Goal: Task Accomplishment & Management: Use online tool/utility

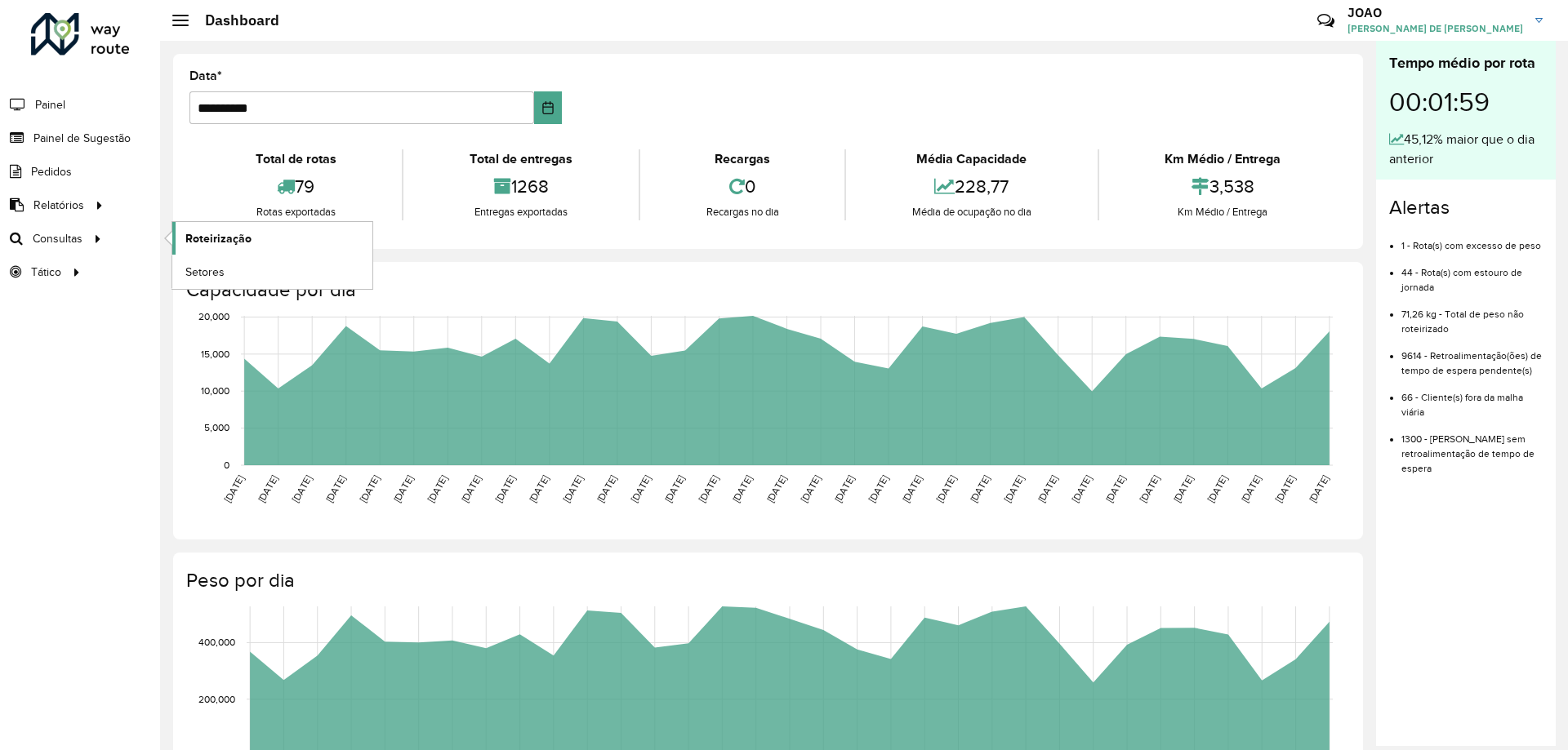
click at [219, 245] on span "Roteirização" at bounding box center [218, 238] width 66 height 17
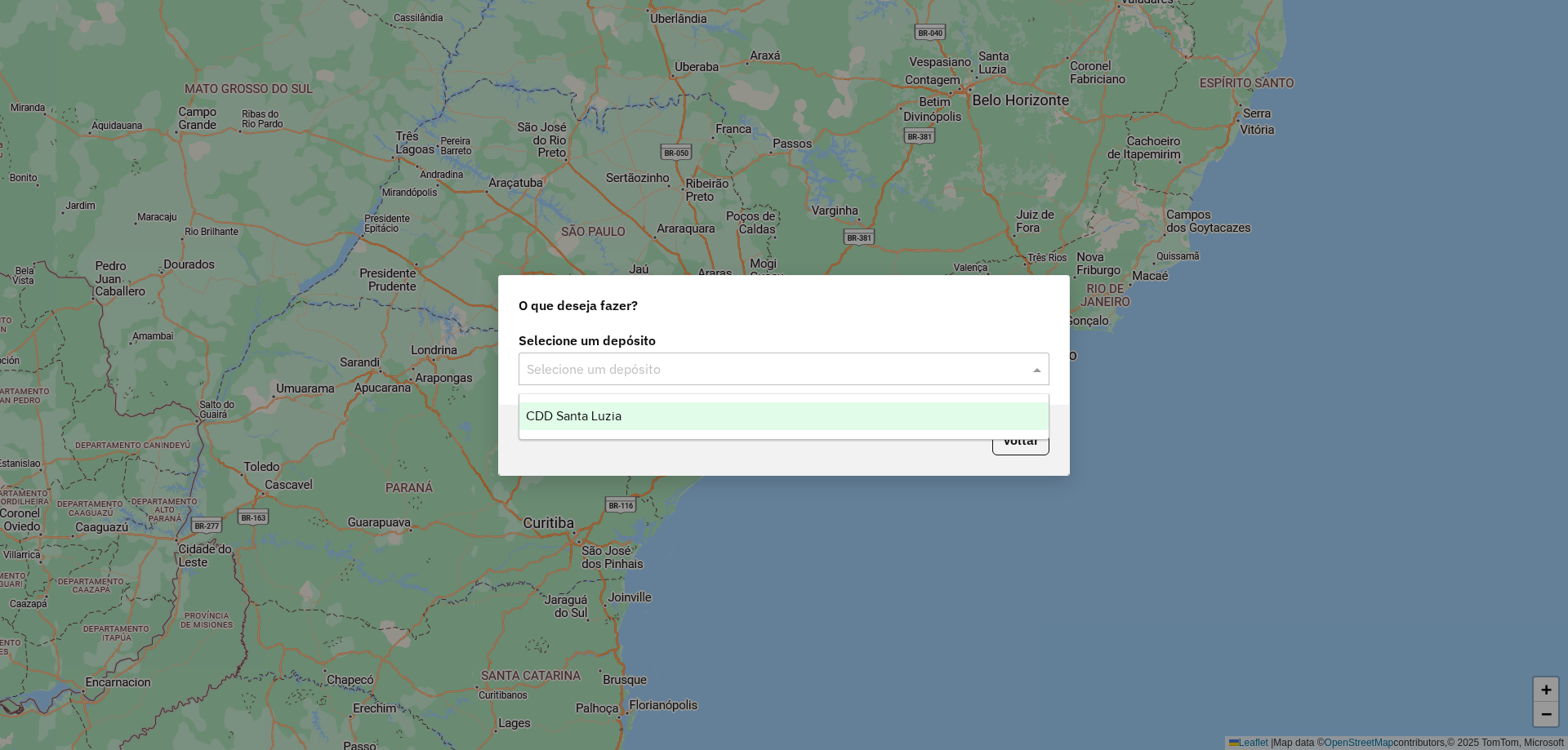
click at [783, 370] on input "text" at bounding box center [767, 369] width 482 height 20
click at [776, 409] on div "CDD Santa Luzia" at bounding box center [784, 416] width 529 height 28
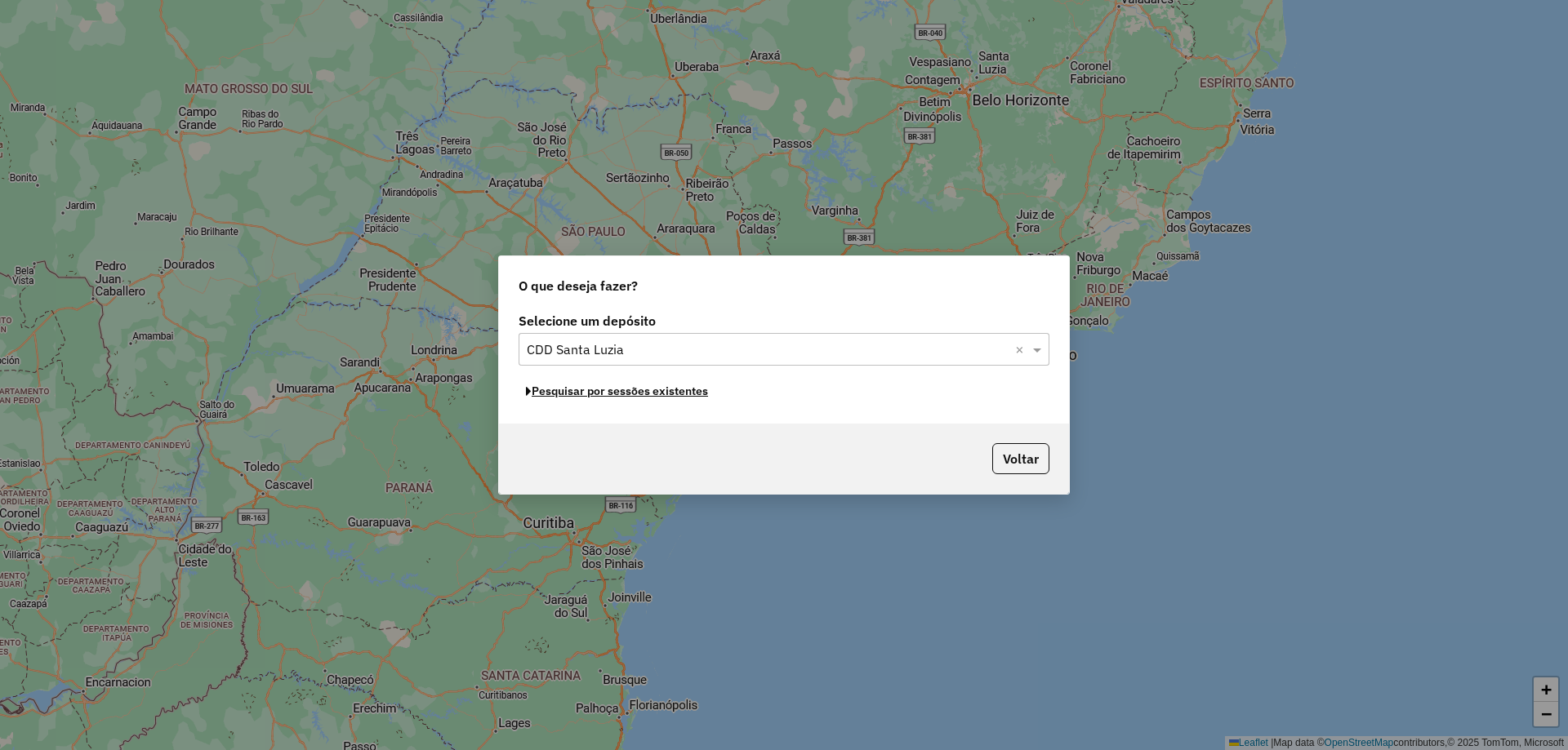
click at [674, 393] on button "Pesquisar por sessões existentes" at bounding box center [616, 391] width 196 height 25
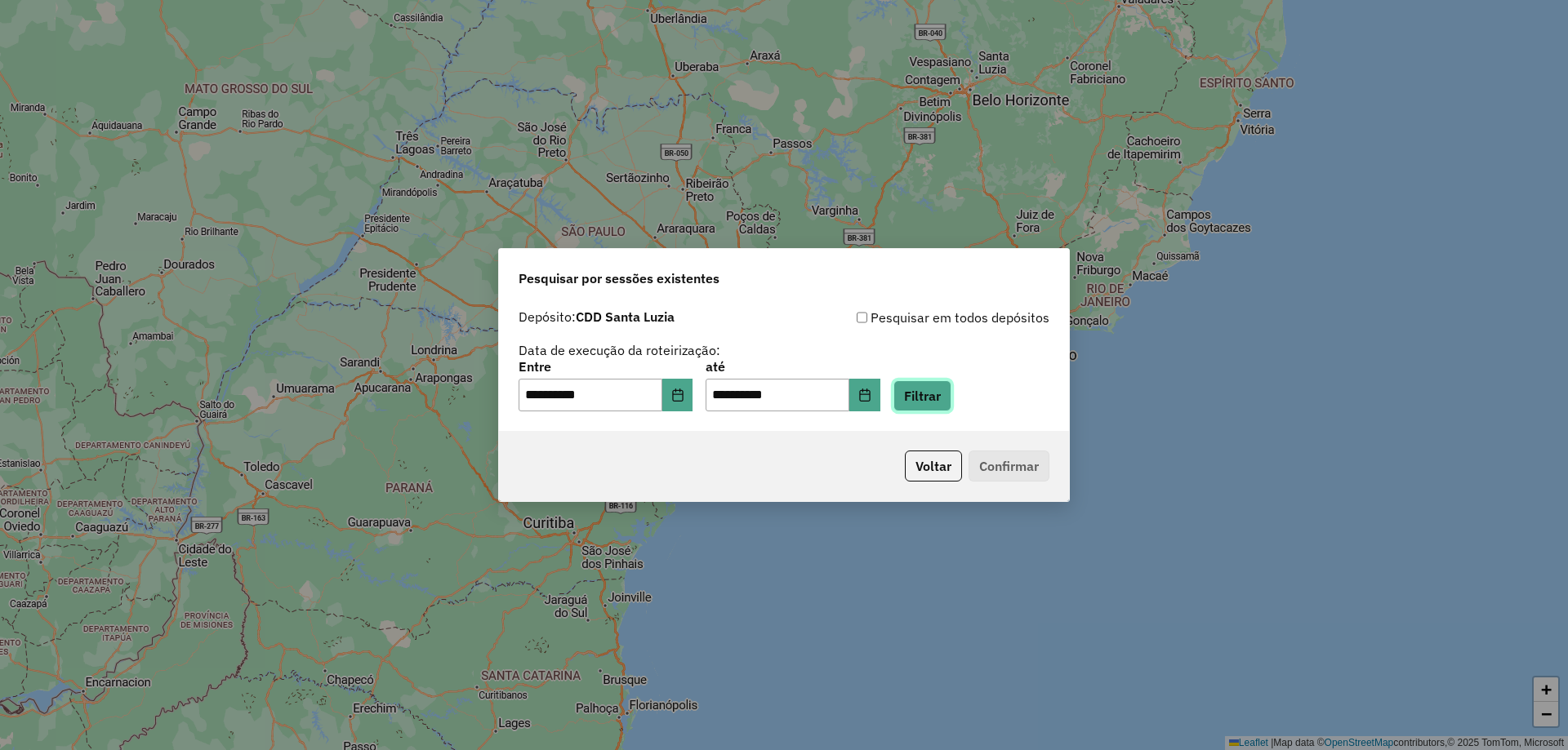
click at [951, 405] on button "Filtrar" at bounding box center [922, 396] width 58 height 31
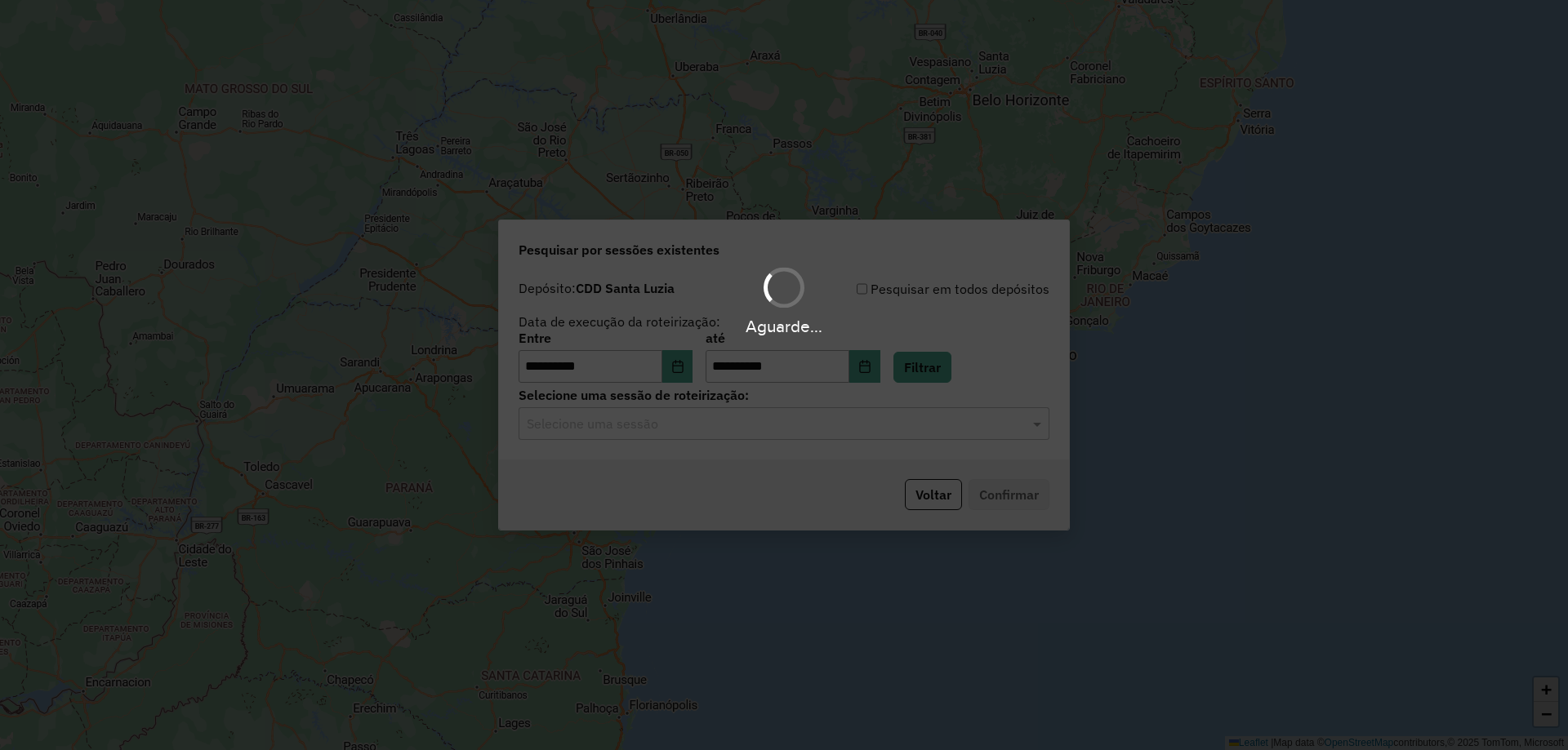
click at [727, 419] on input "text" at bounding box center [767, 425] width 482 height 20
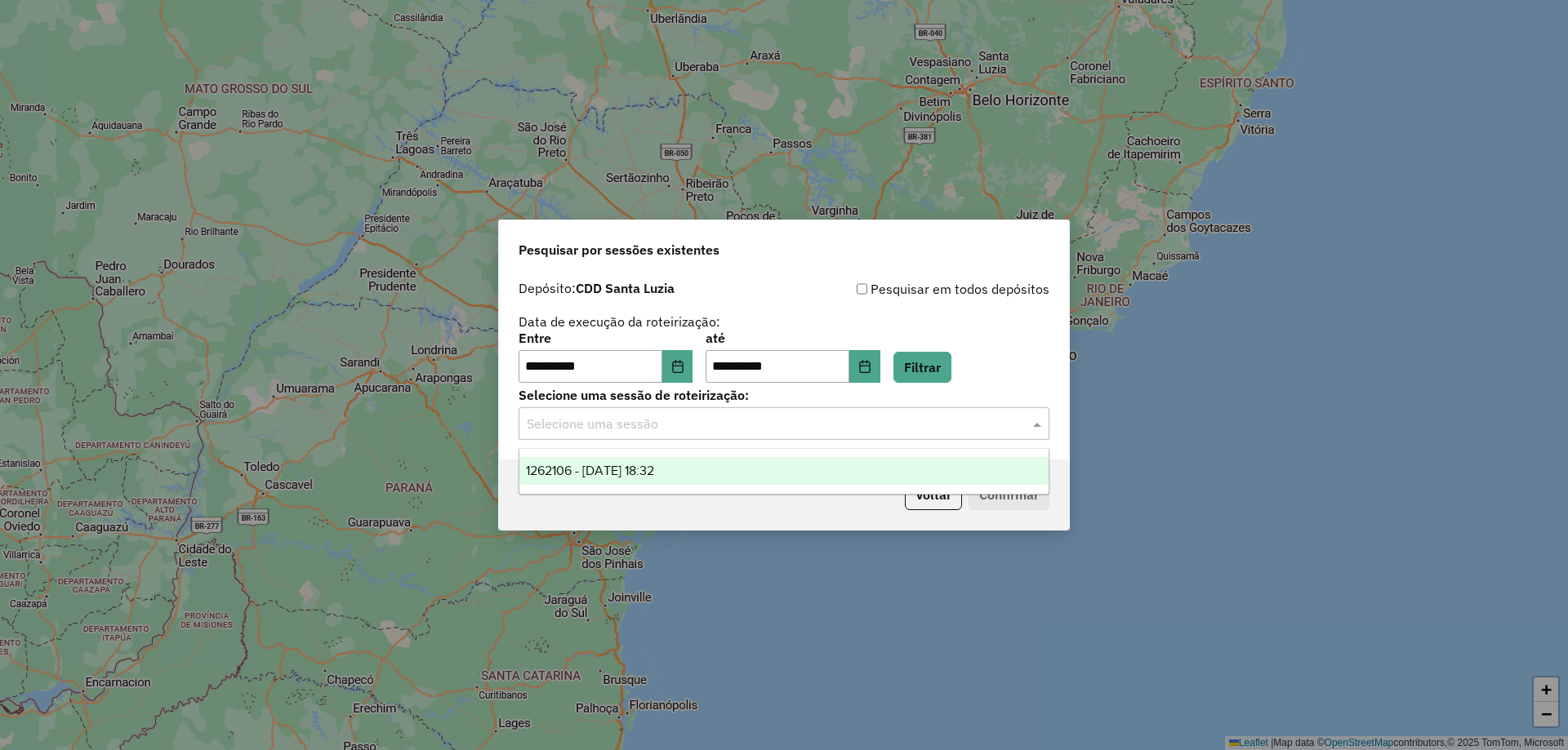
click at [736, 473] on div "1262106 - 09/09/2025 18:32" at bounding box center [784, 471] width 529 height 28
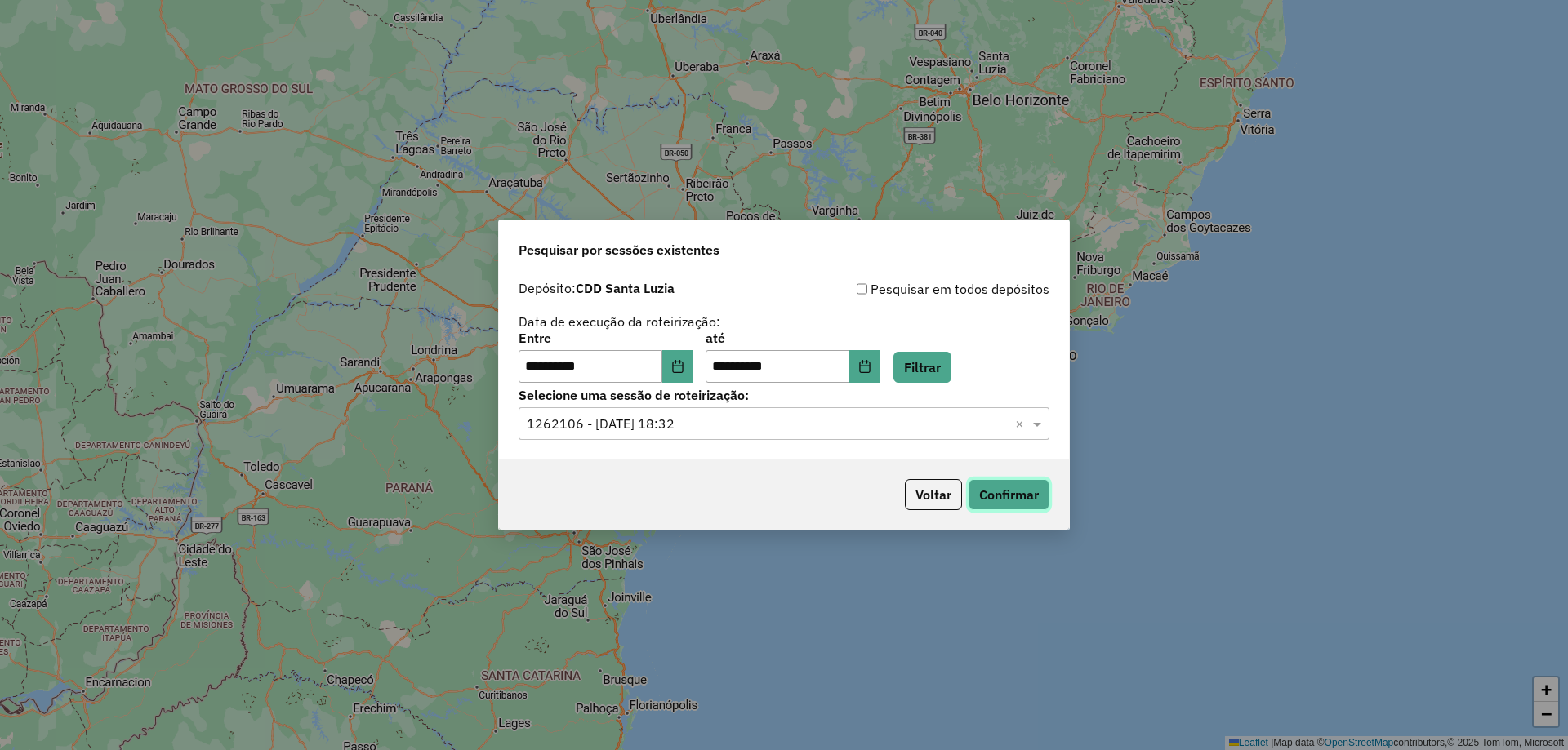
click at [1018, 499] on button "Confirmar" at bounding box center [1009, 495] width 80 height 31
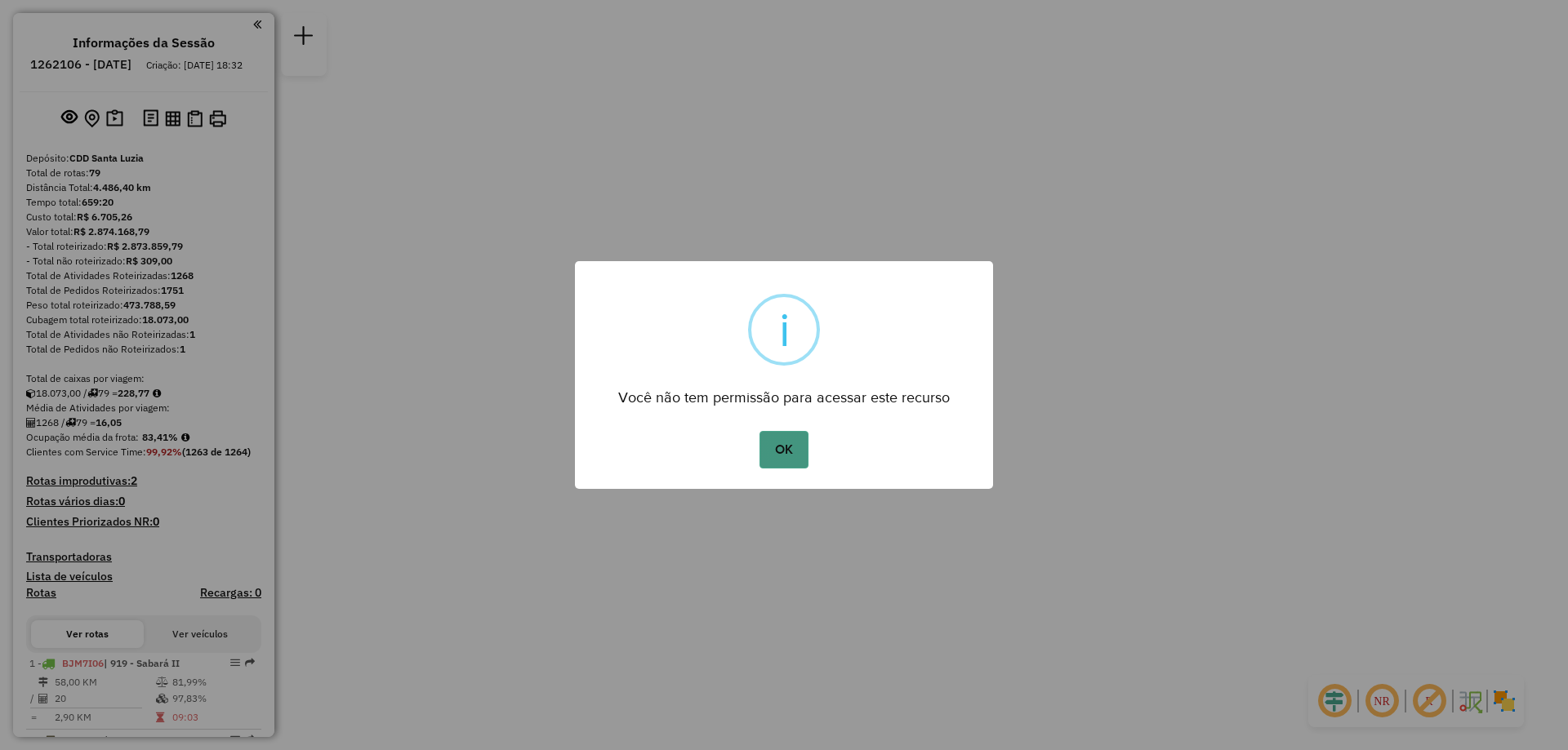
click at [788, 454] on button "OK" at bounding box center [784, 450] width 49 height 37
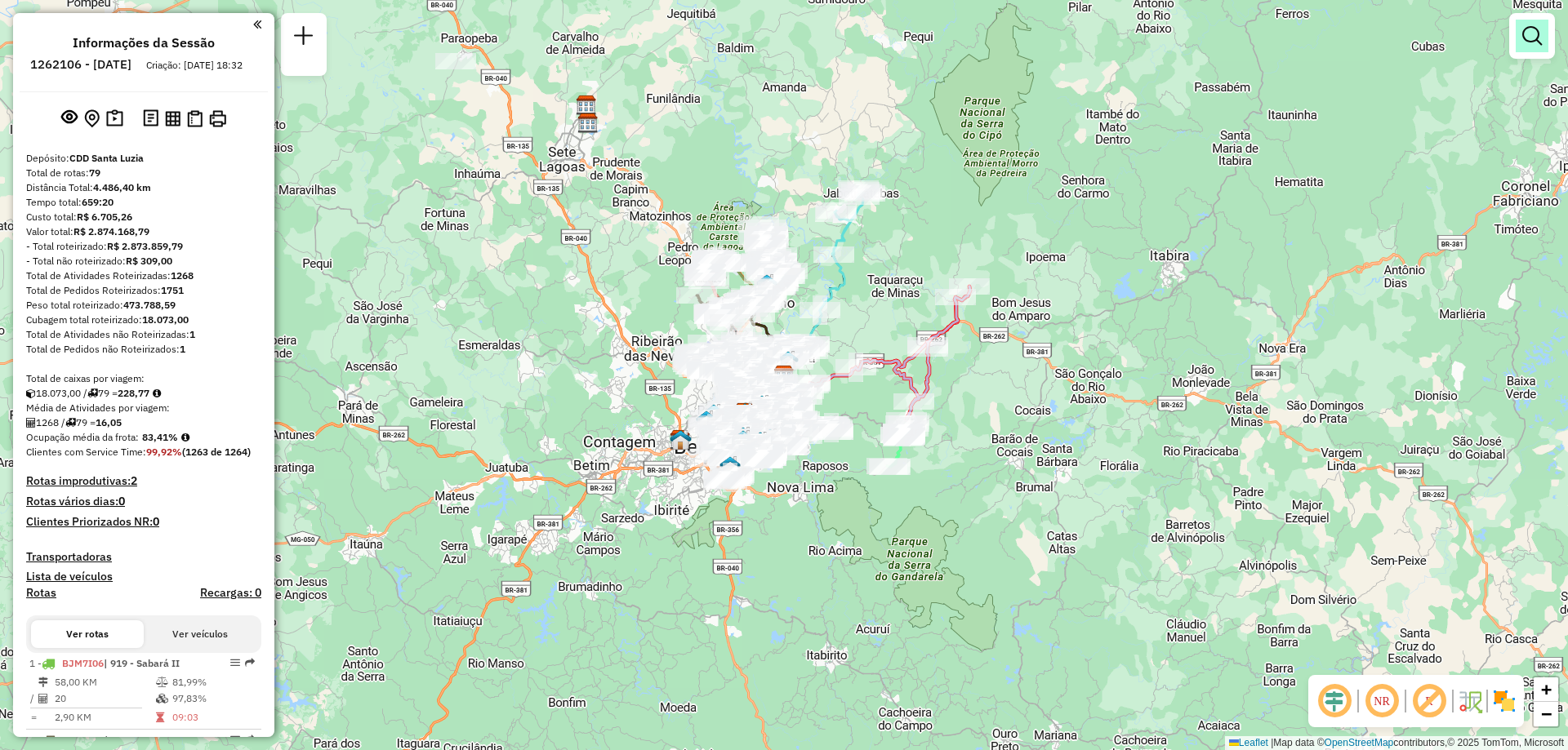
click at [1535, 40] on em at bounding box center [1532, 36] width 20 height 20
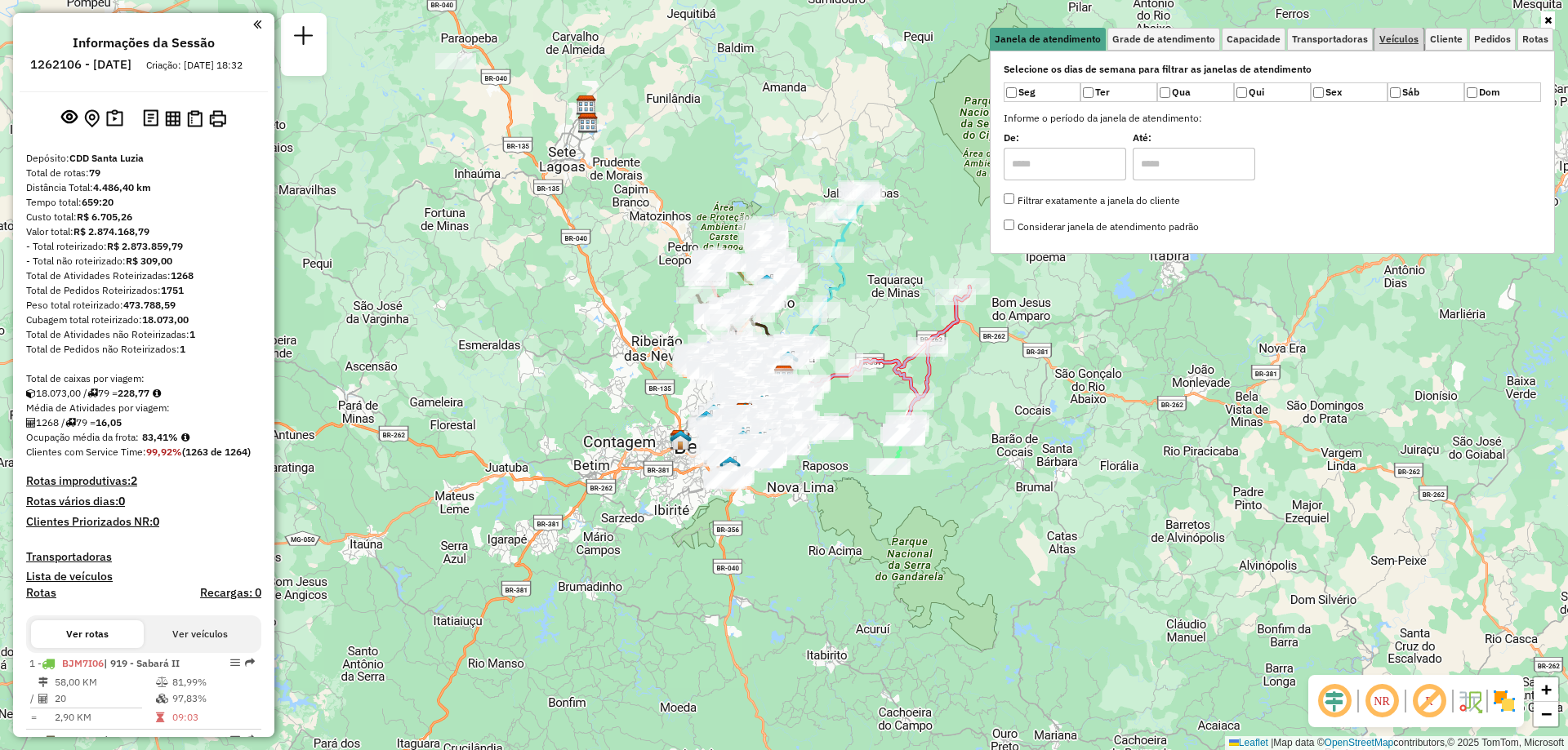
click at [1413, 41] on span "Veículos" at bounding box center [1399, 39] width 39 height 9
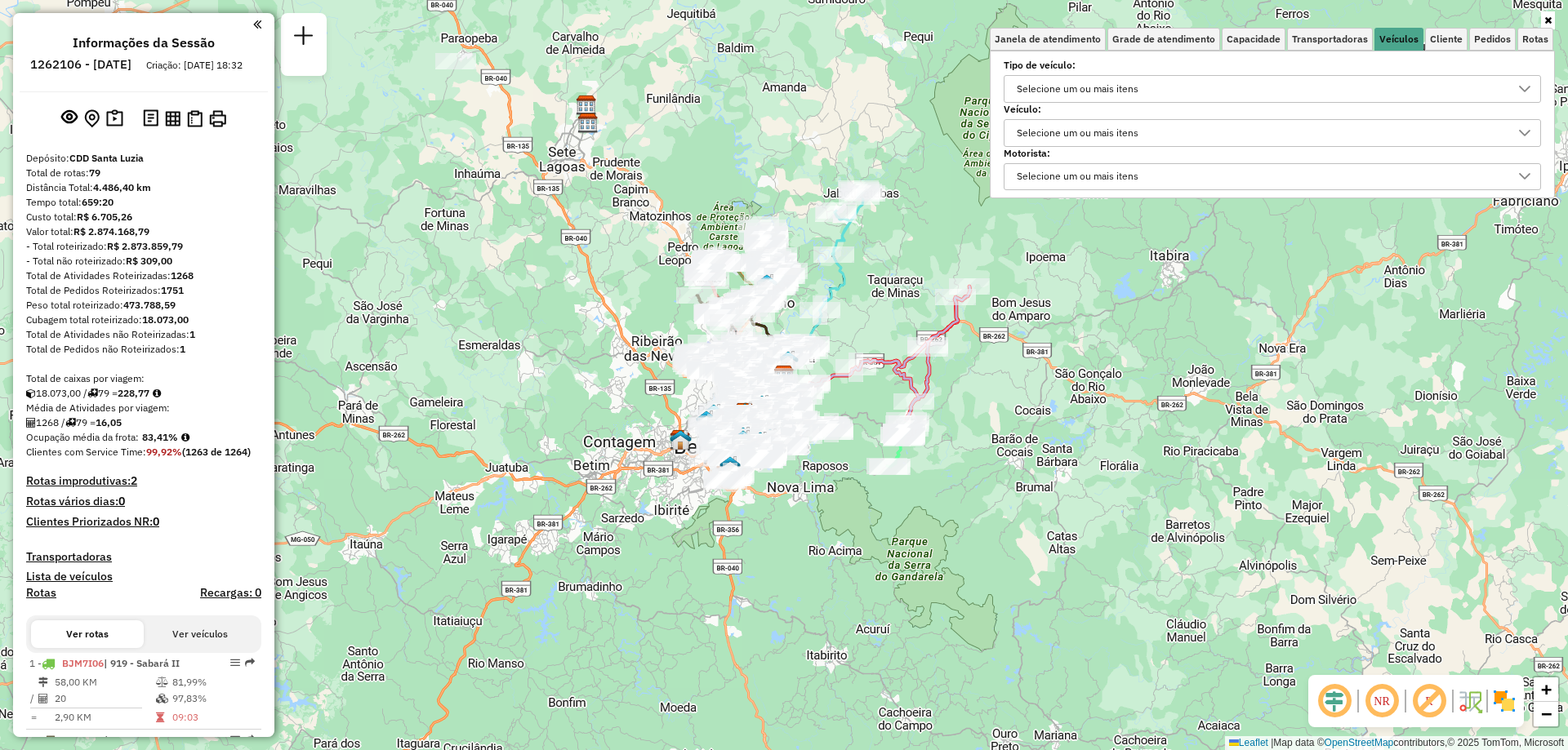
click at [1142, 132] on div "Selecione um ou mais itens" at bounding box center [1077, 133] width 133 height 26
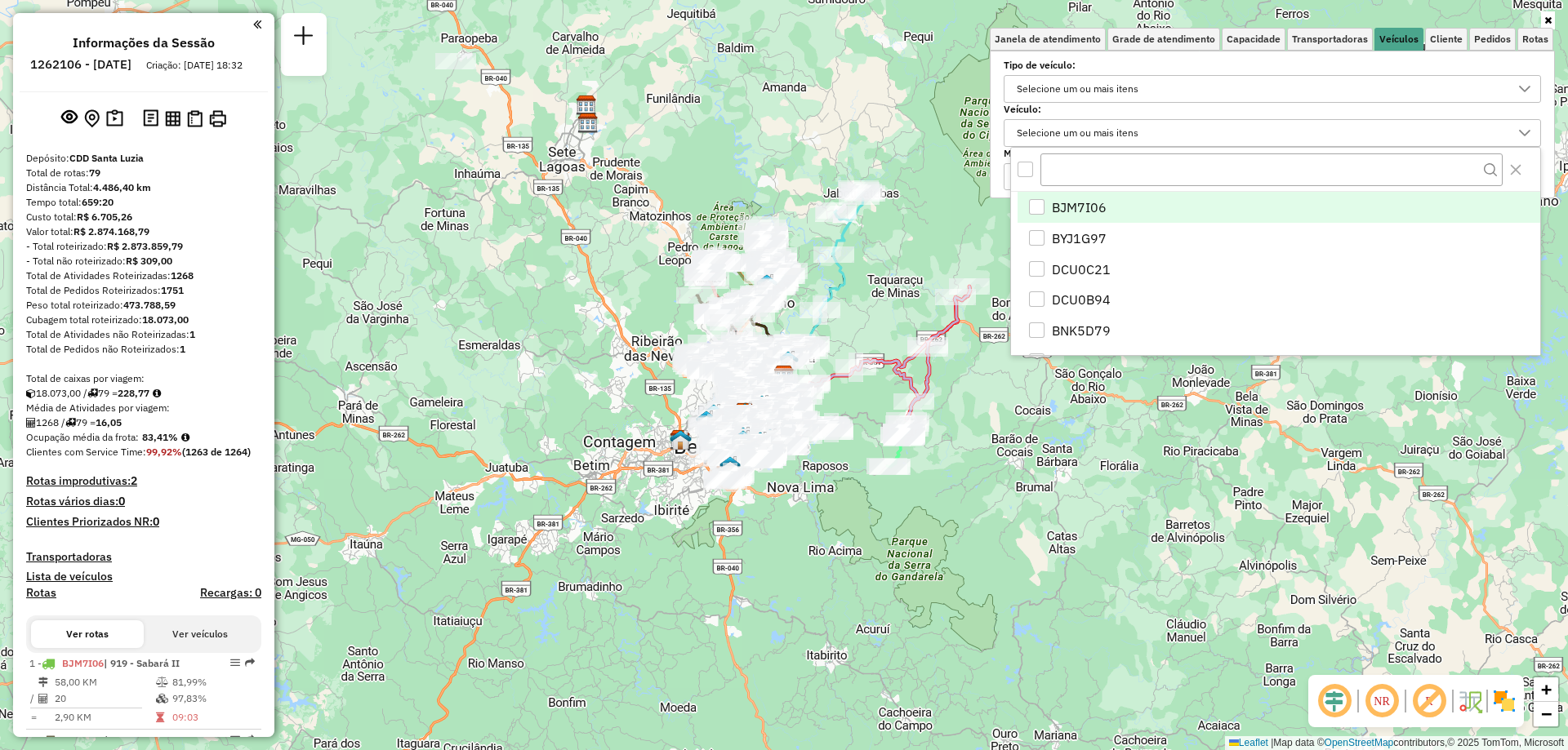
scroll to position [9, 56]
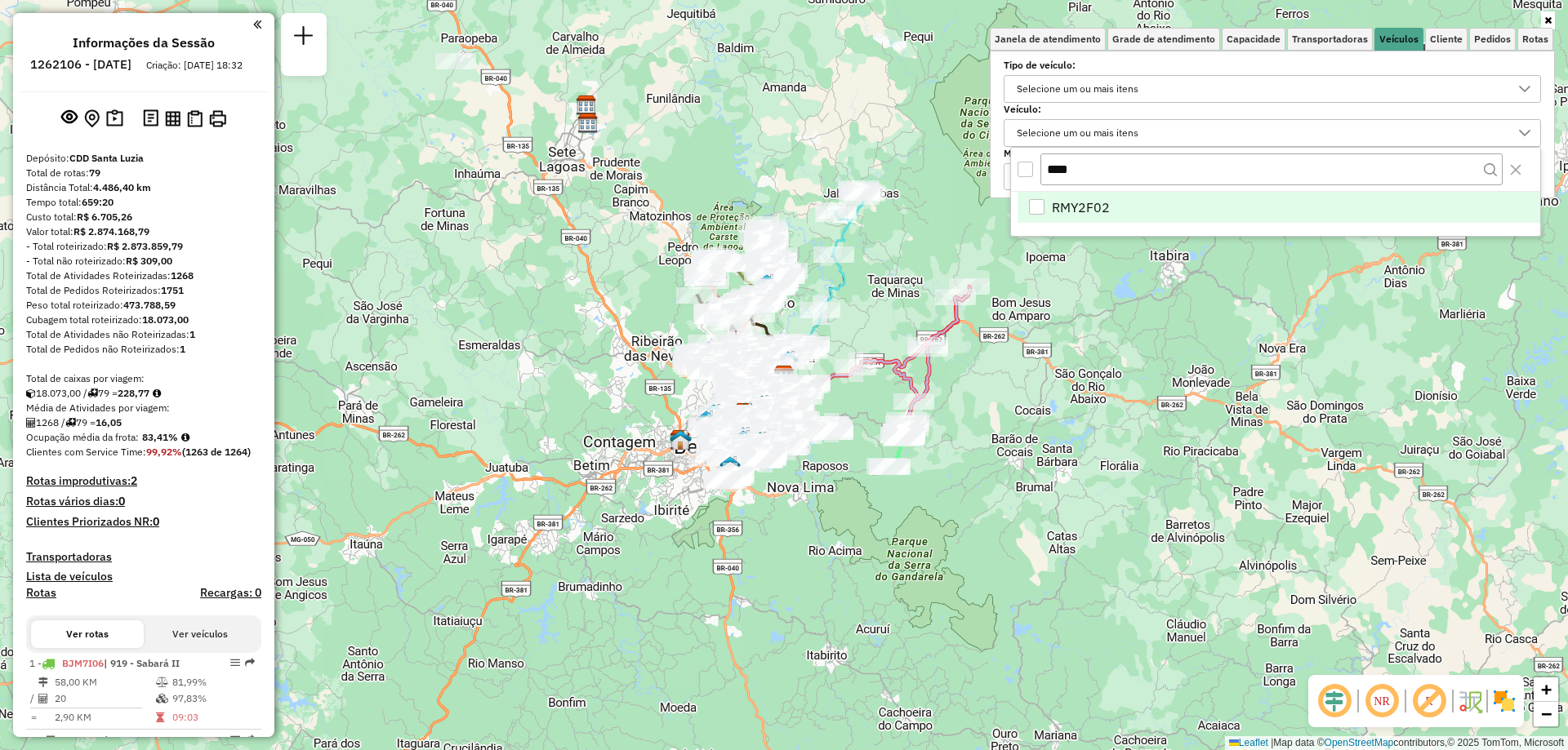
type input "****"
click at [1105, 205] on span "RMY2F02" at bounding box center [1081, 207] width 58 height 20
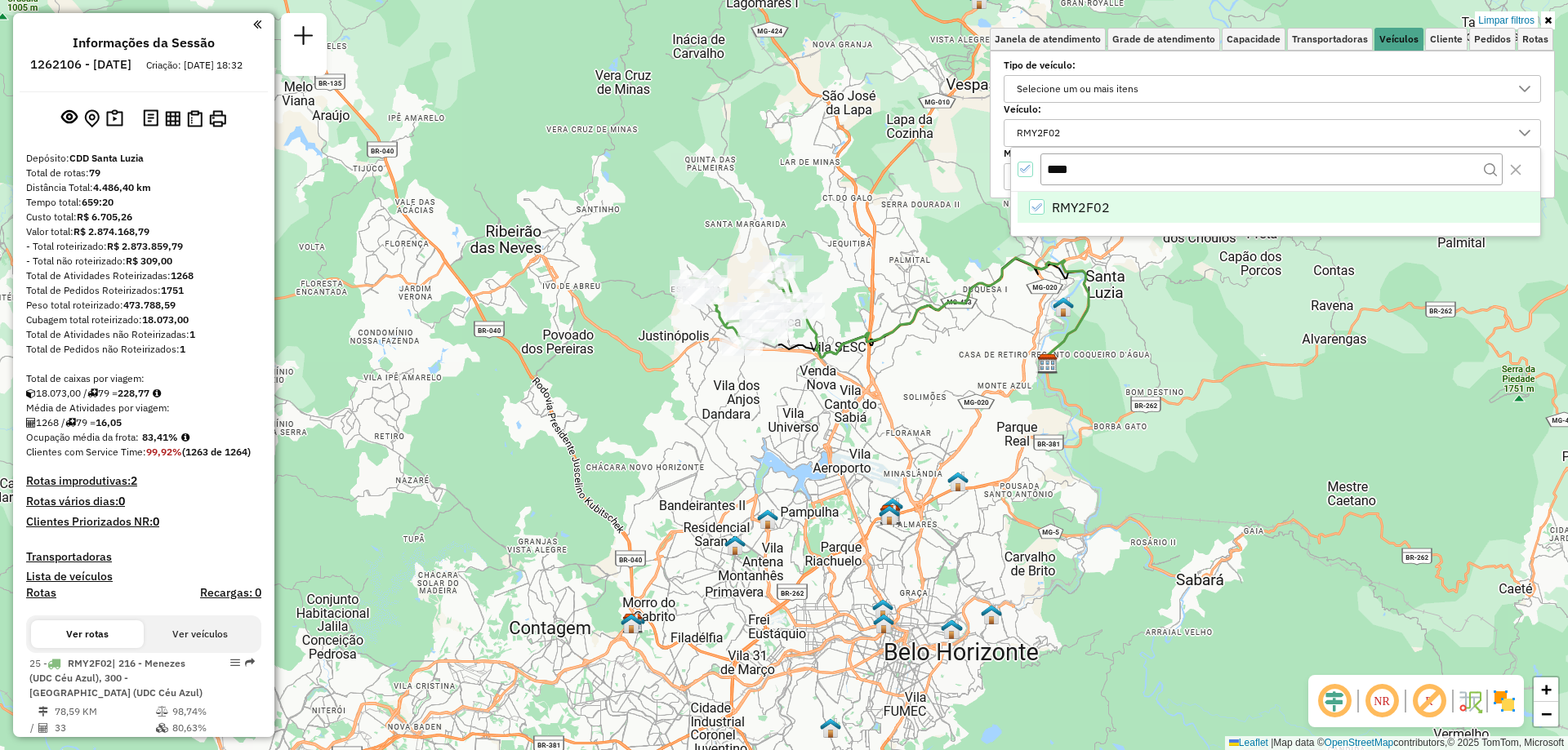
scroll to position [164, 0]
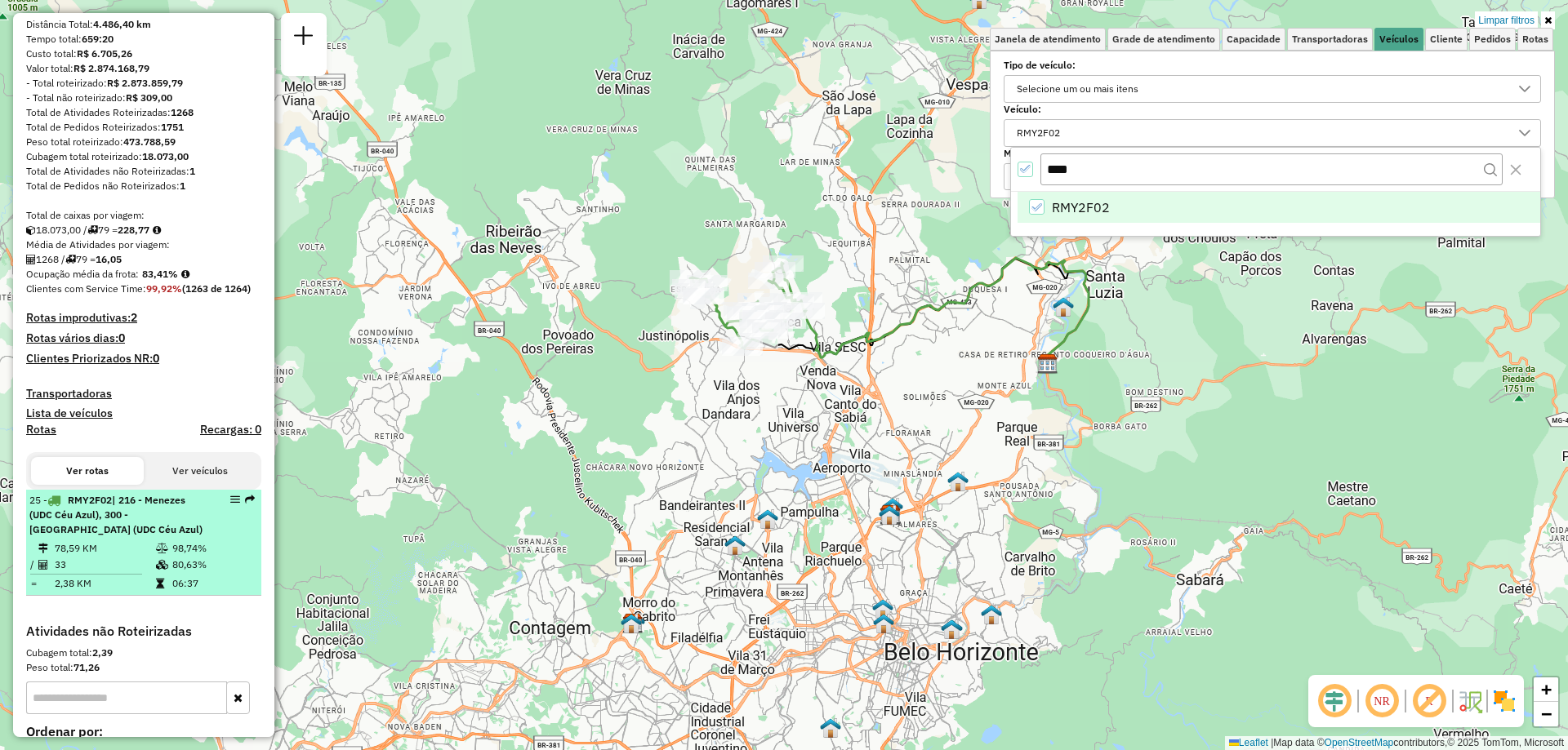
click at [163, 557] on td at bounding box center [163, 548] width 16 height 16
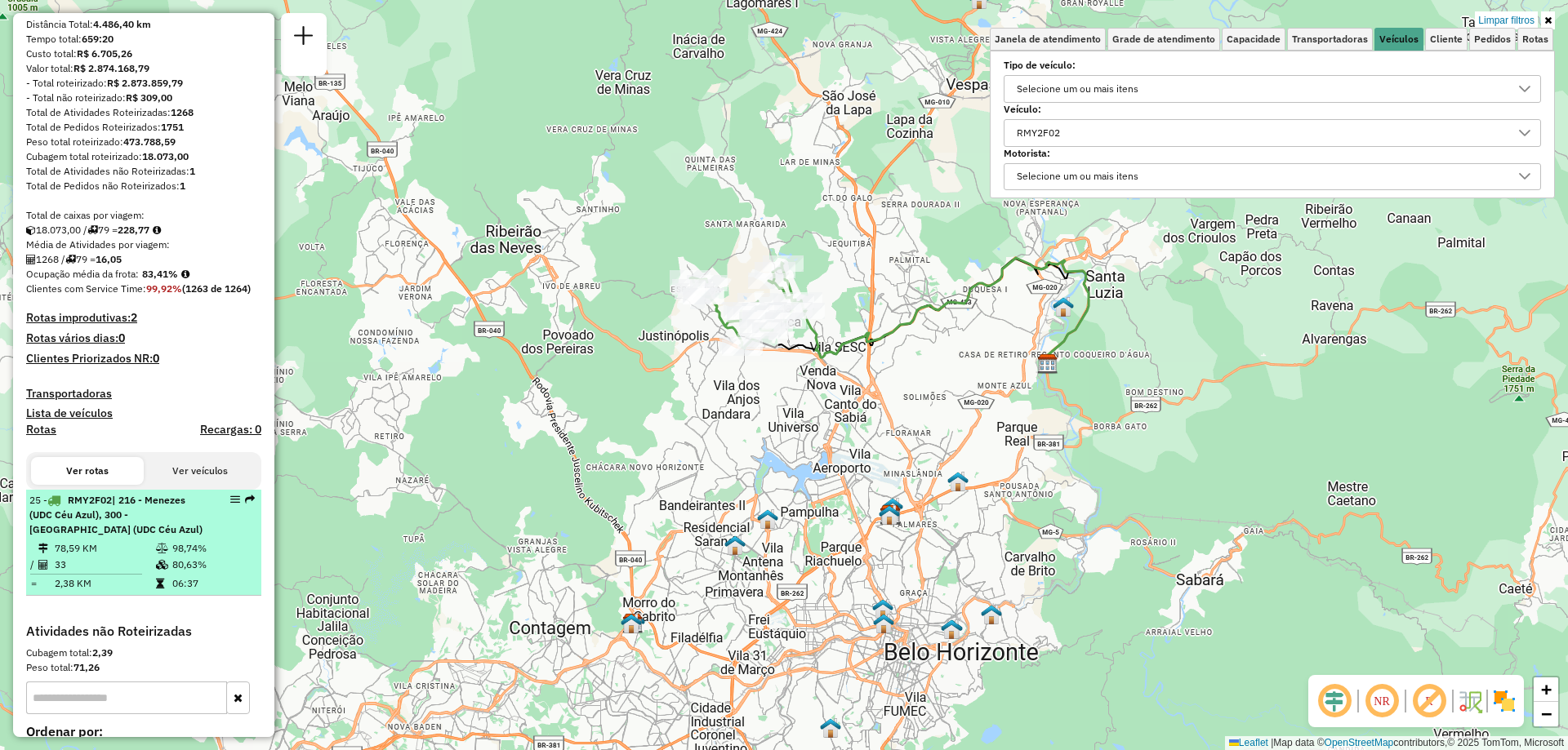
select select "**********"
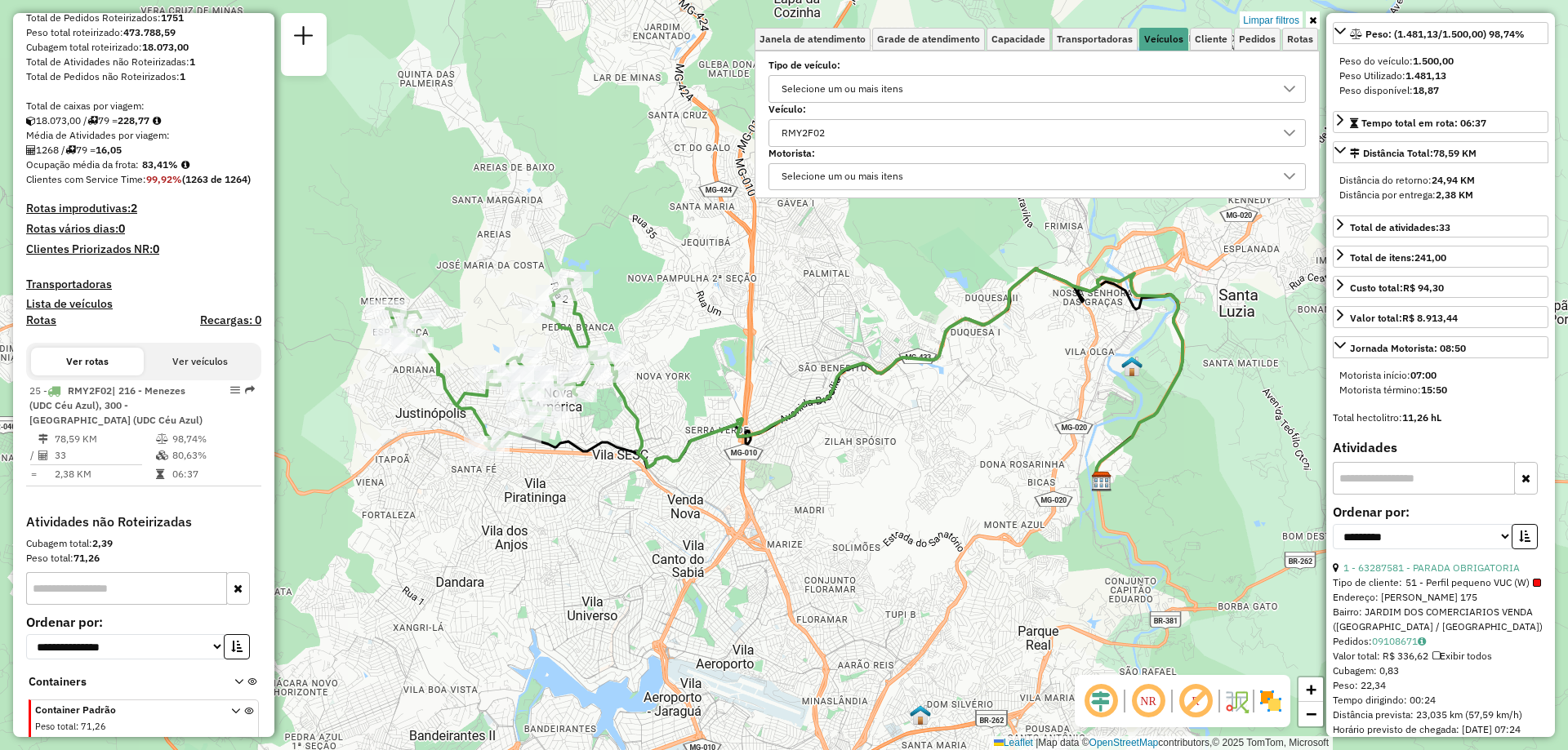
scroll to position [261, 0]
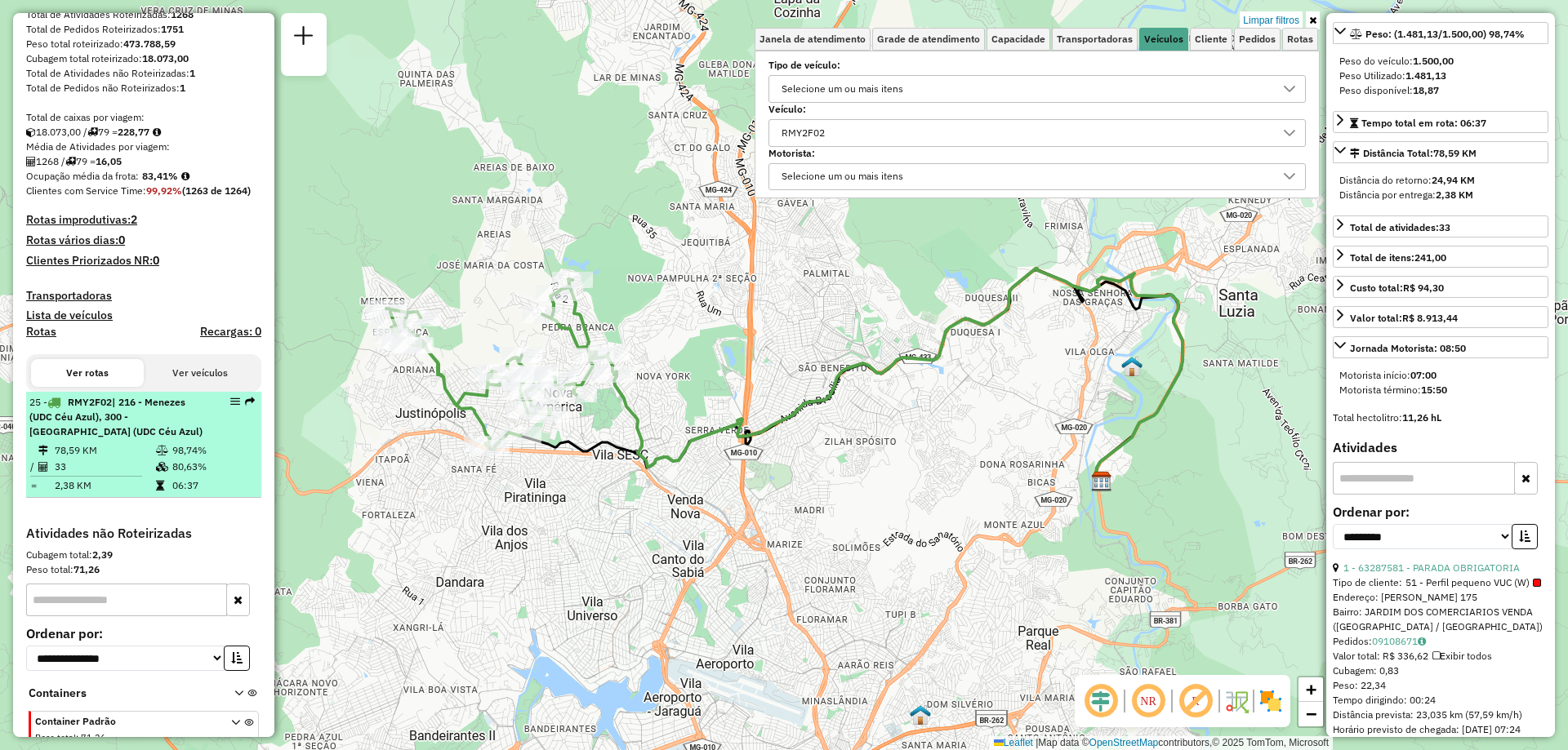
click at [193, 475] on td "80,63%" at bounding box center [212, 467] width 82 height 16
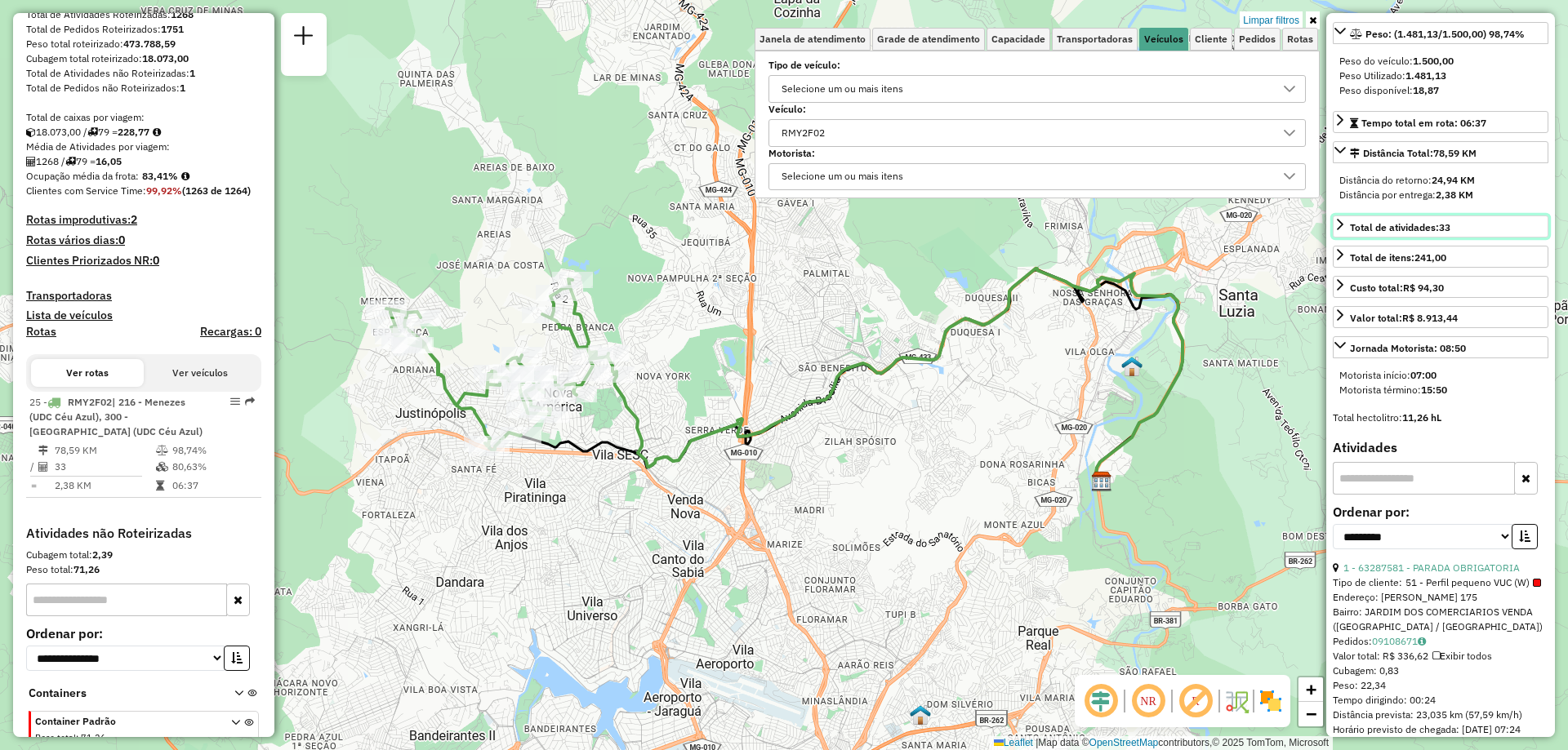
click at [1406, 234] on span "Total de atividades: 33" at bounding box center [1399, 227] width 100 height 12
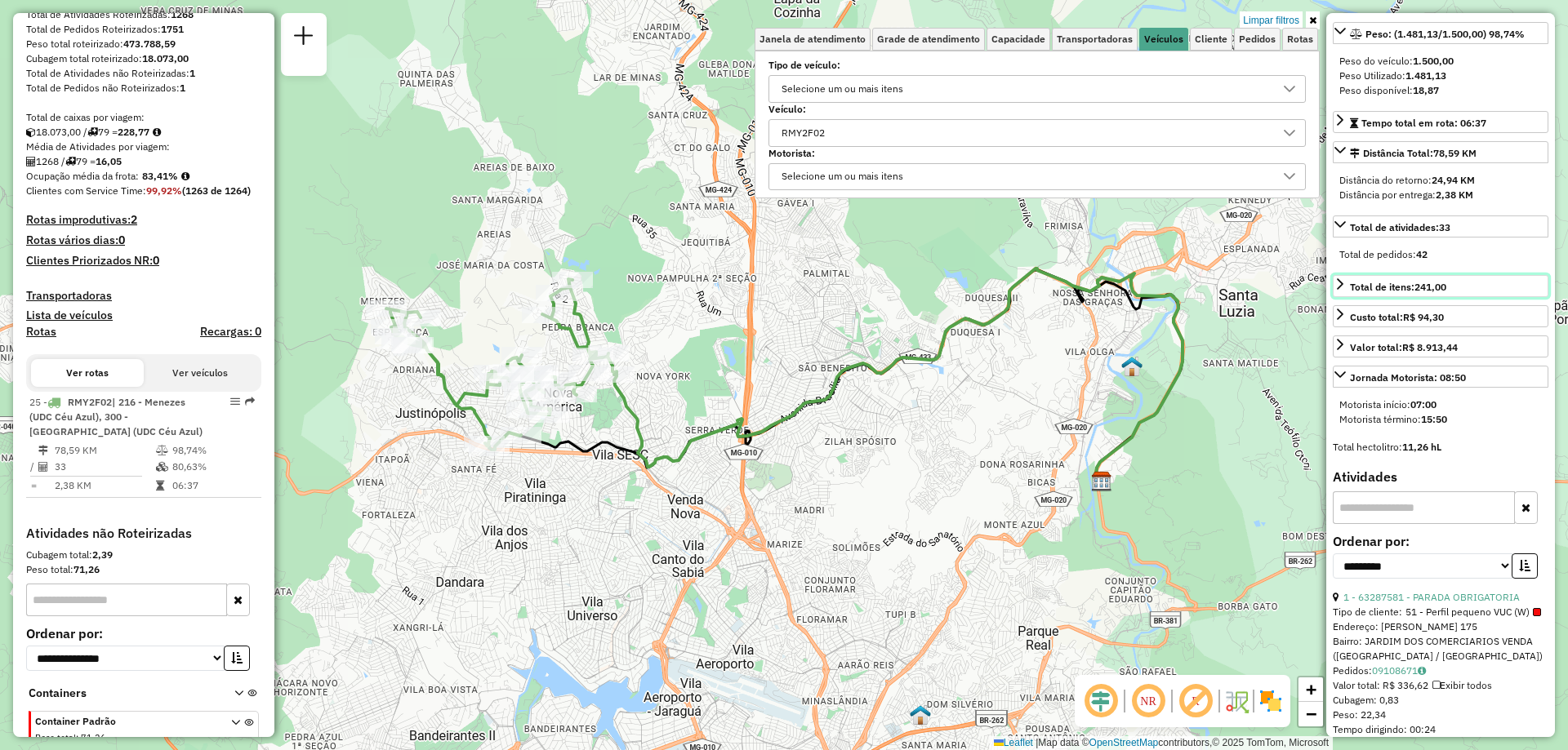
click at [1417, 293] on strong "241,00" at bounding box center [1430, 286] width 32 height 12
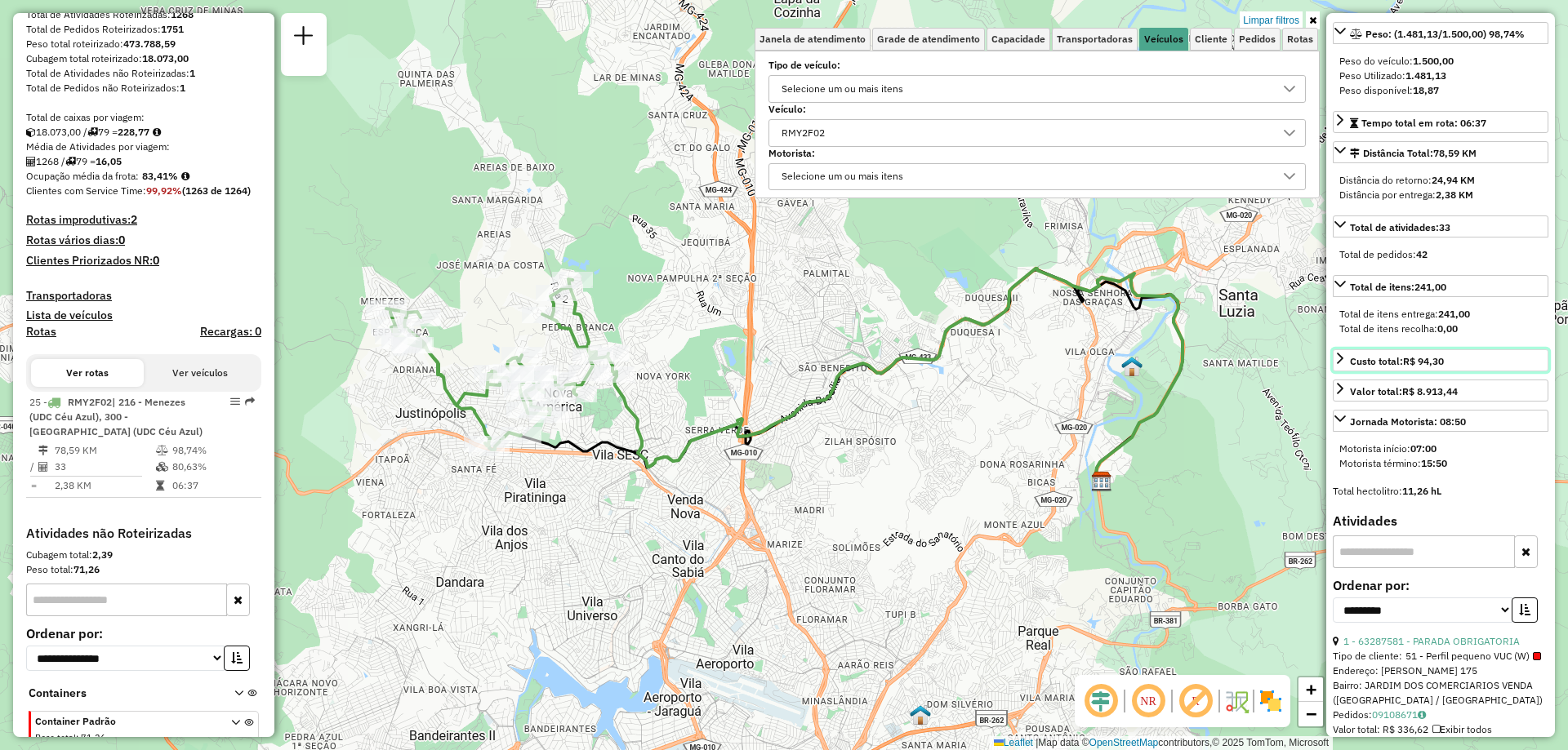
click at [1431, 368] on strong "R$ 94,30" at bounding box center [1423, 361] width 41 height 12
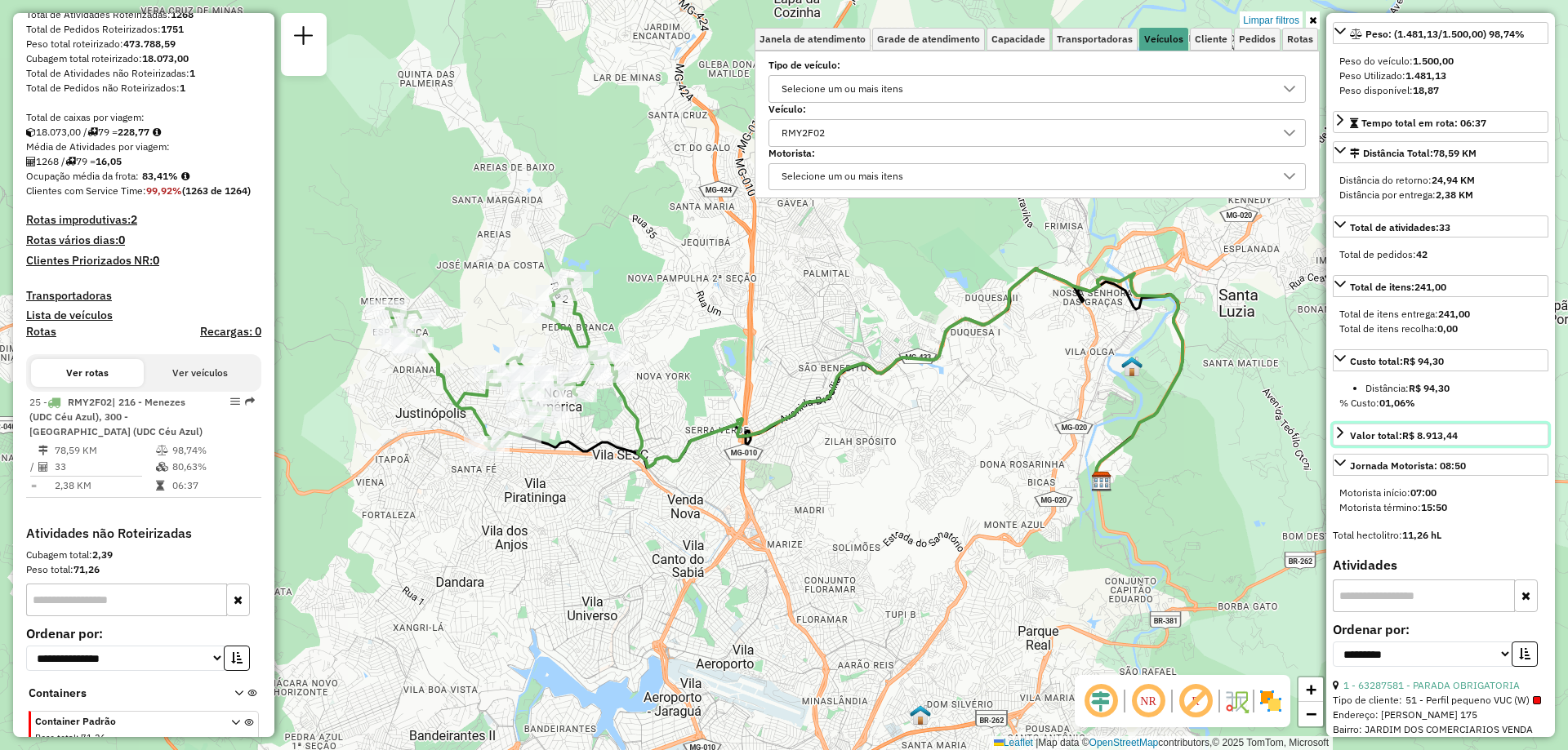
click at [1434, 441] on strong "R$ 8.913,44" at bounding box center [1429, 435] width 55 height 12
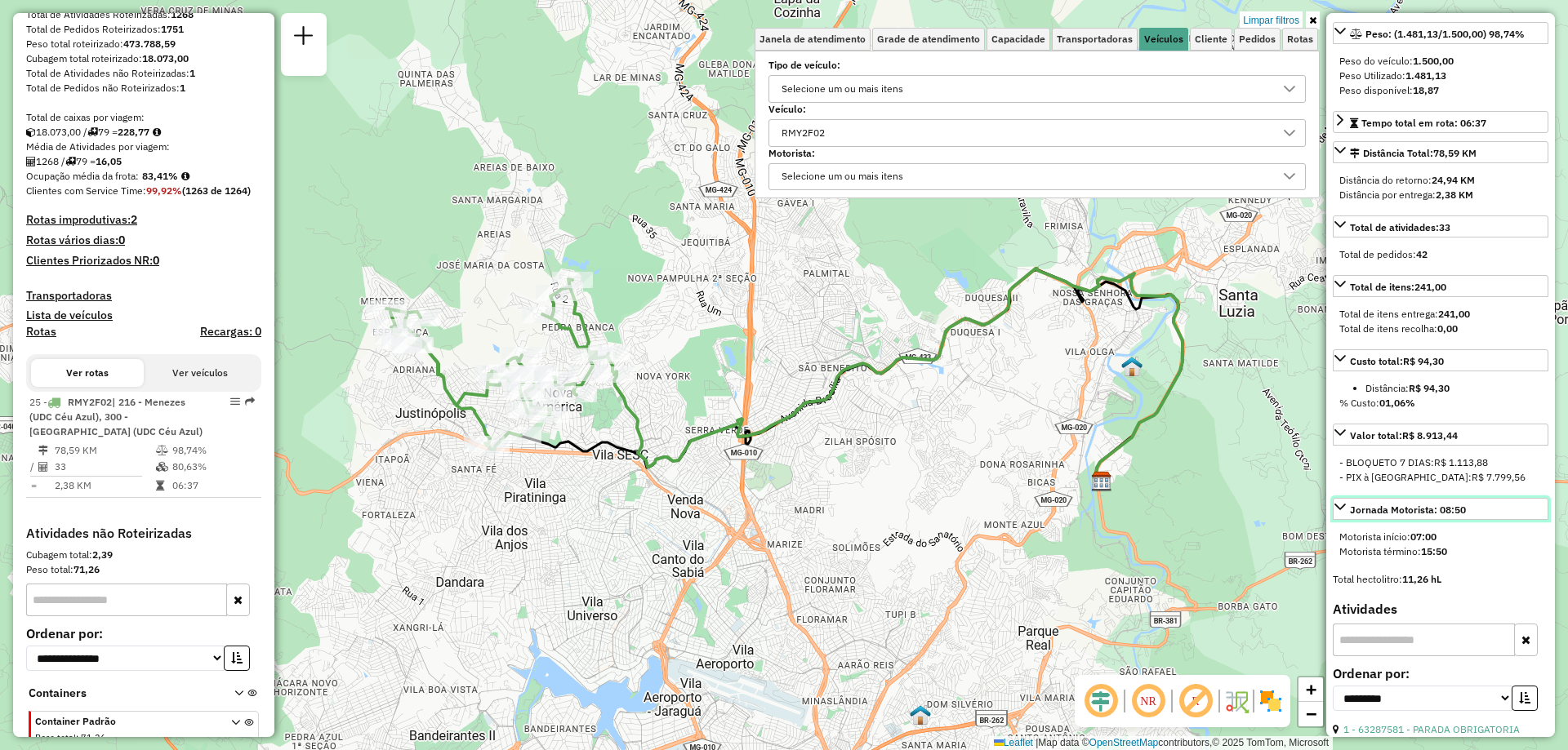
click at [1439, 518] on div "Jornada Motorista: 08:50" at bounding box center [1407, 511] width 116 height 15
